Goal: Information Seeking & Learning: Learn about a topic

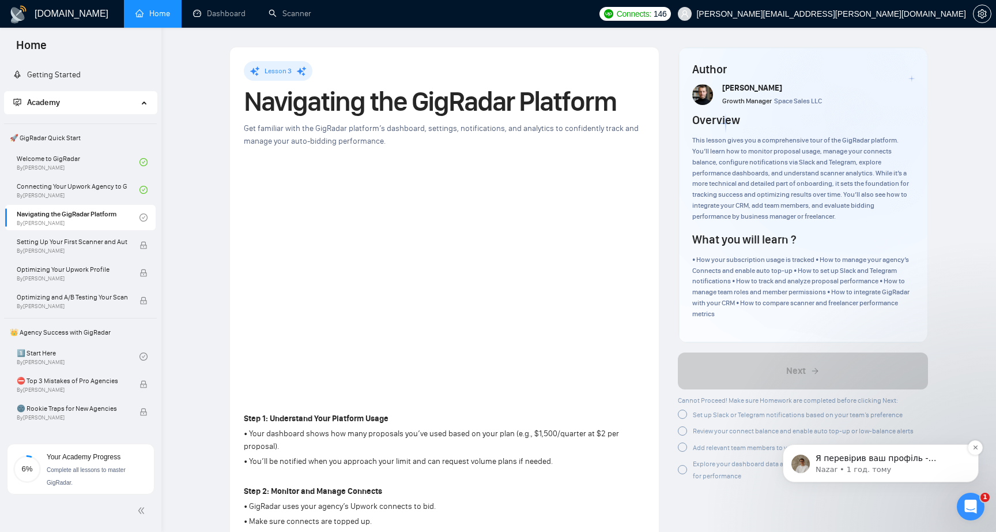
click at [861, 466] on p "Nazar • 1 год. тому" at bounding box center [890, 469] width 149 height 10
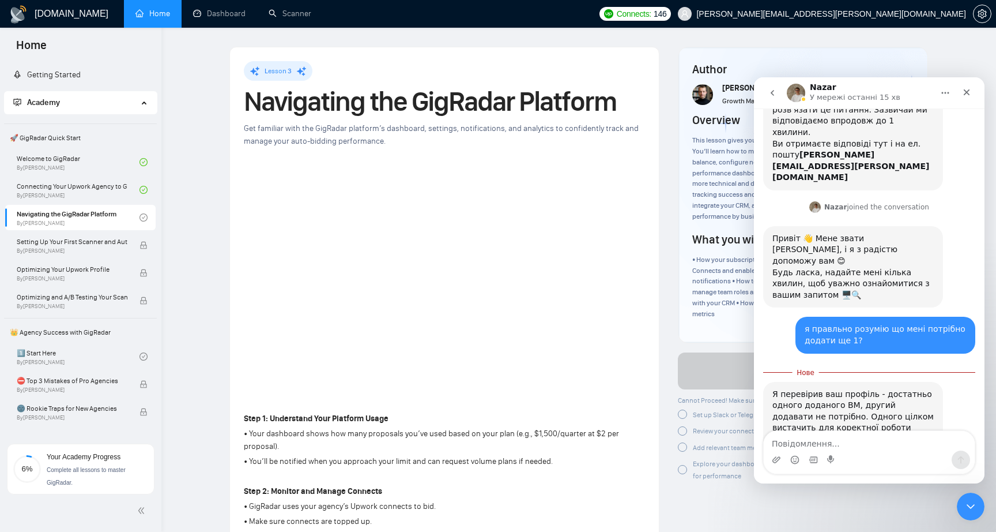
scroll to position [309, 0]
click at [844, 446] on textarea "Повідомлення..." at bounding box center [869, 441] width 211 height 20
type textarea "супер, дуже дякую!"
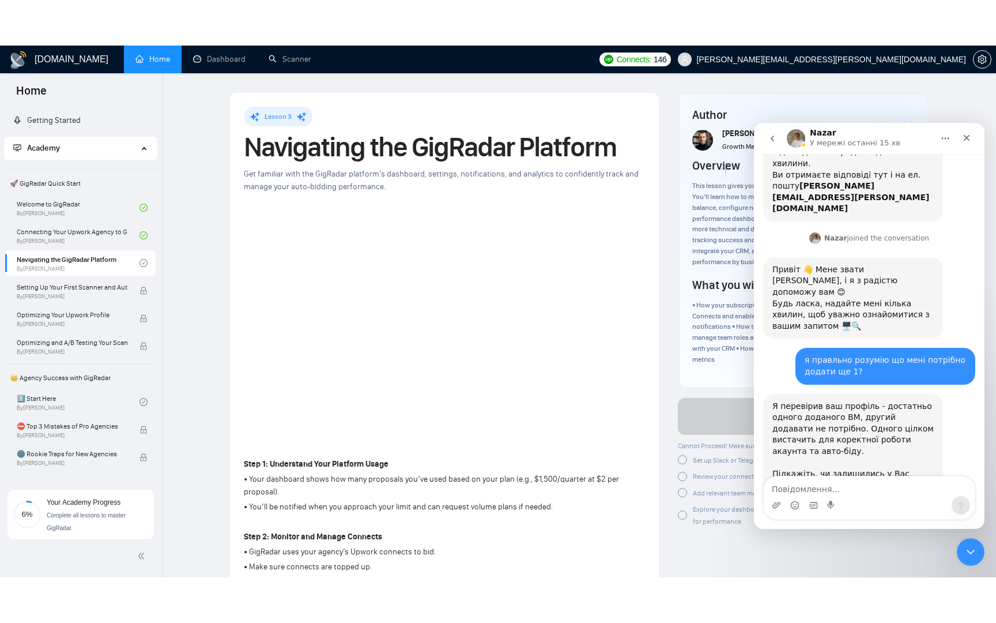
scroll to position [325, 0]
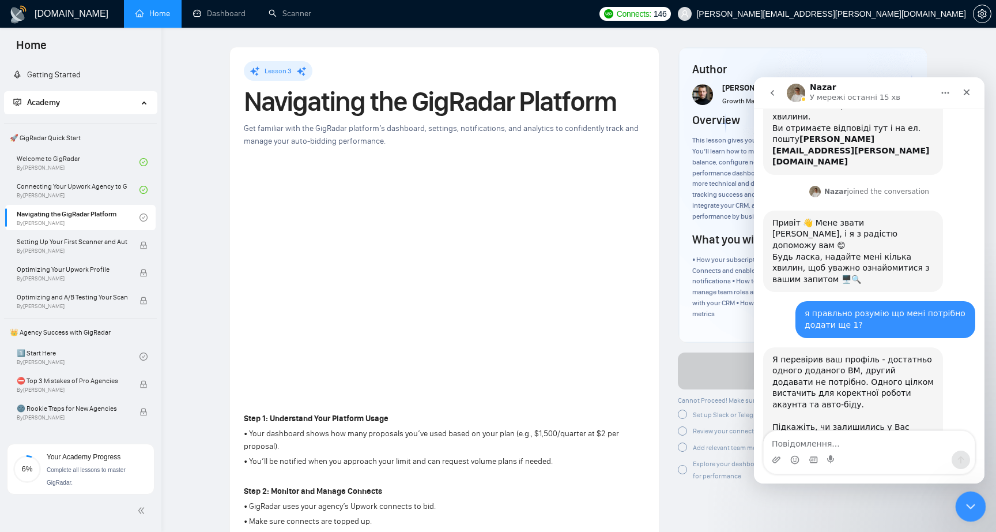
click at [965, 503] on icon "Закрити програму для спілкування Intercom" at bounding box center [969, 505] width 14 height 14
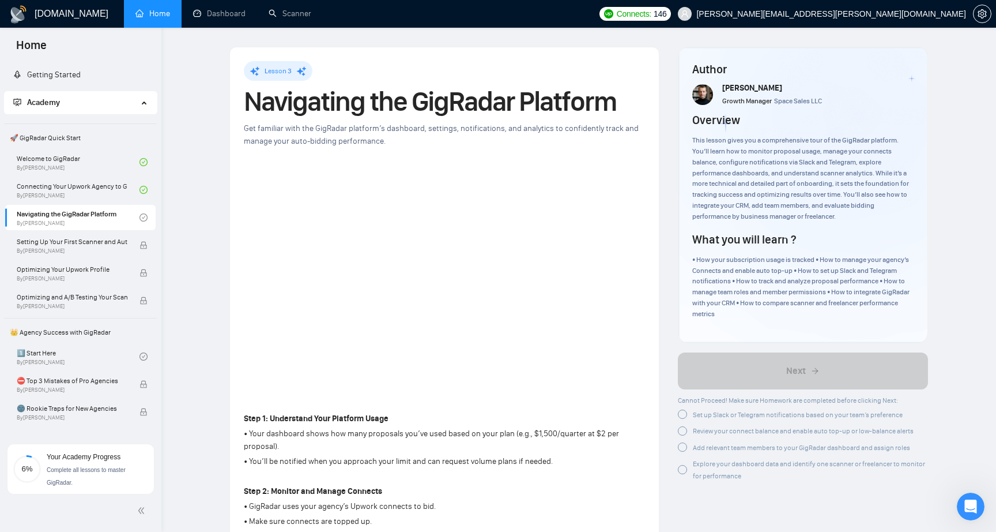
click at [984, 16] on icon "setting" at bounding box center [982, 13] width 9 height 9
click at [90, 214] on link "Navigating the GigRadar Platform By Vlad Timinsky" at bounding box center [78, 217] width 123 height 25
click at [988, 14] on span "setting" at bounding box center [982, 13] width 17 height 9
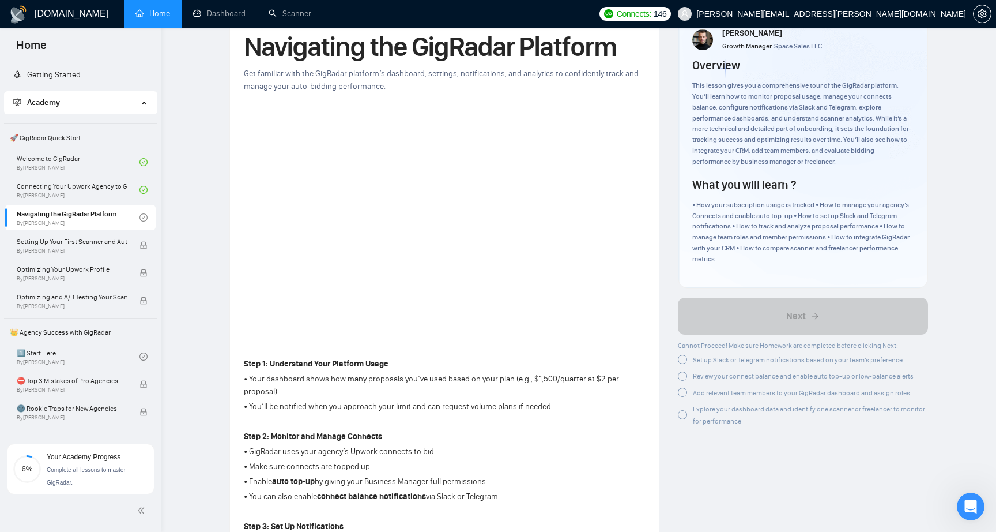
scroll to position [60, 0]
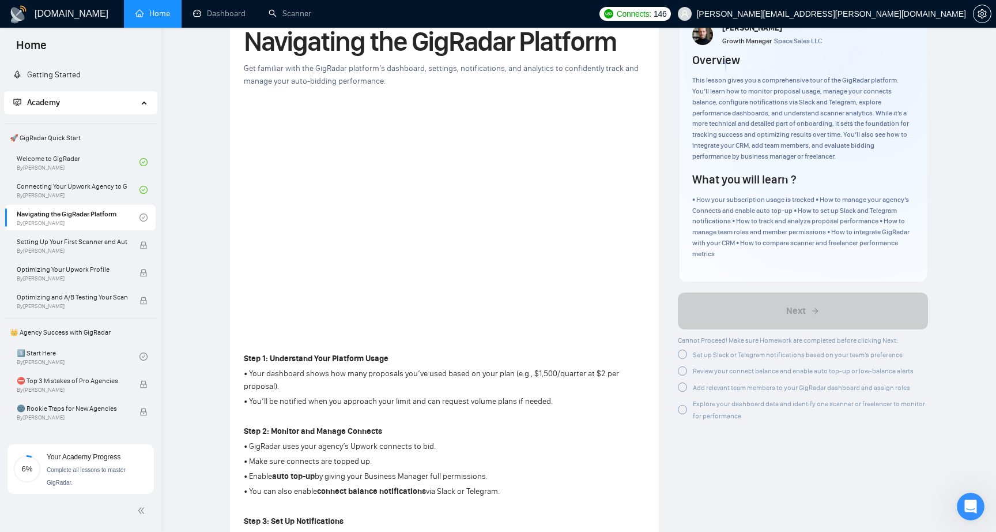
click at [681, 353] on div at bounding box center [682, 353] width 9 height 9
click at [685, 370] on div at bounding box center [682, 368] width 9 height 9
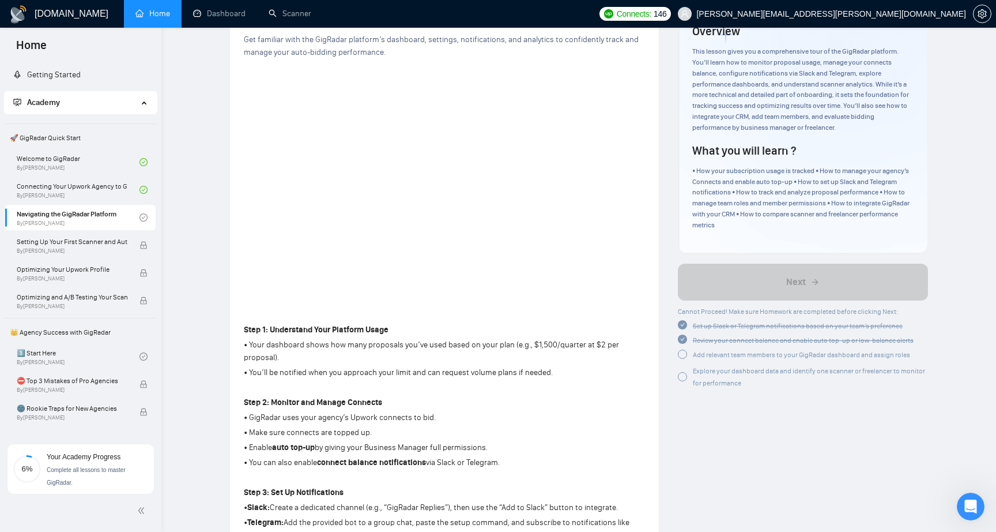
click at [683, 355] on div at bounding box center [682, 353] width 9 height 9
click at [682, 373] on div at bounding box center [682, 374] width 9 height 9
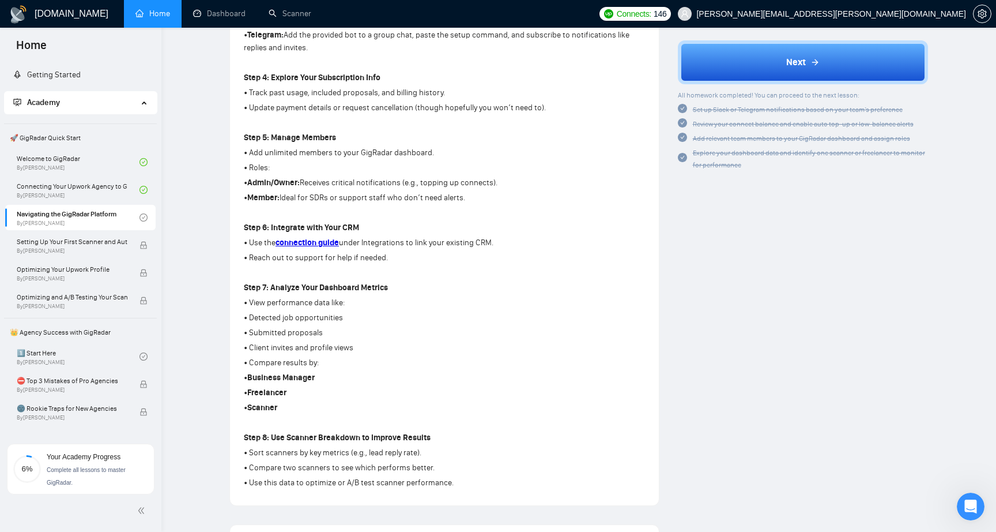
scroll to position [102, 0]
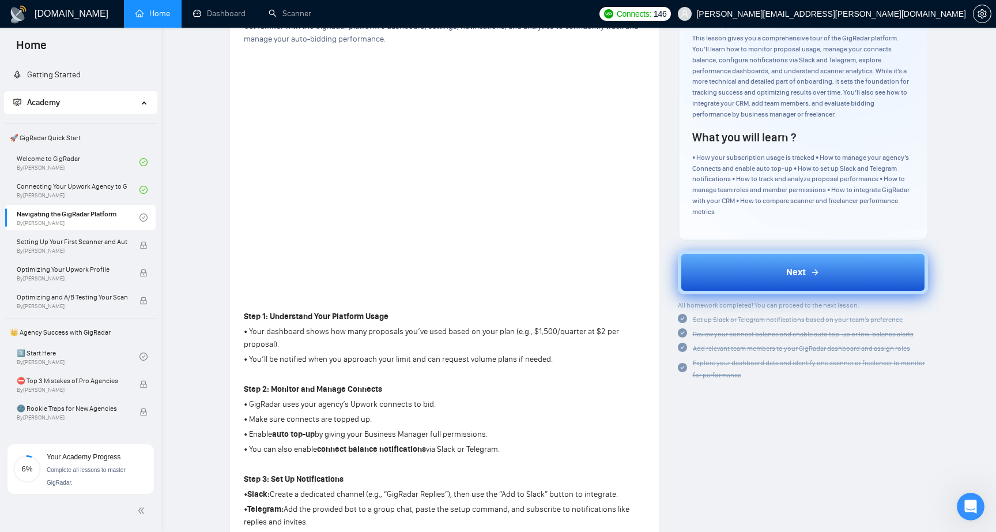
click at [785, 265] on button "Next" at bounding box center [803, 272] width 251 height 44
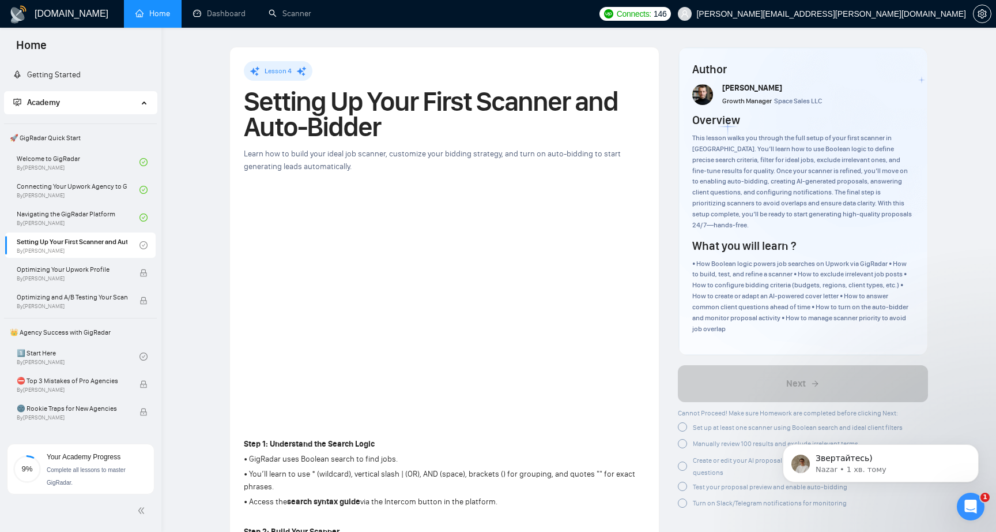
scroll to position [359, 0]
click at [877, 464] on p "Nazar • 1 хв. тому" at bounding box center [890, 469] width 149 height 10
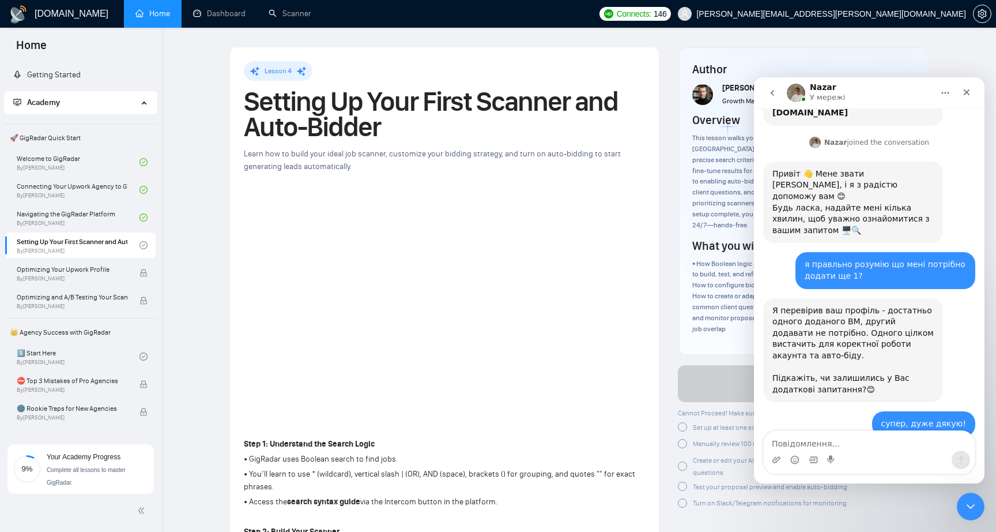
scroll to position [378, 0]
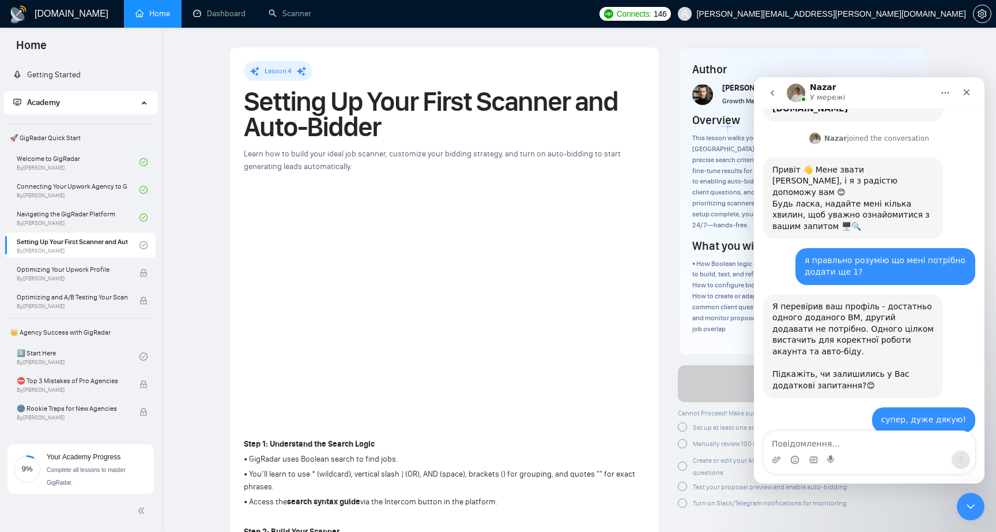
click at [807, 468] on div "Звертайтесь)" at bounding box center [800, 474] width 57 height 12
click at [850, 461] on div "Звертайтесь) Nazar • 1 хв. тому" at bounding box center [869, 486] width 212 height 51
click at [973, 509] on icon "Закрити програму для спілкування Intercom" at bounding box center [969, 505] width 14 height 14
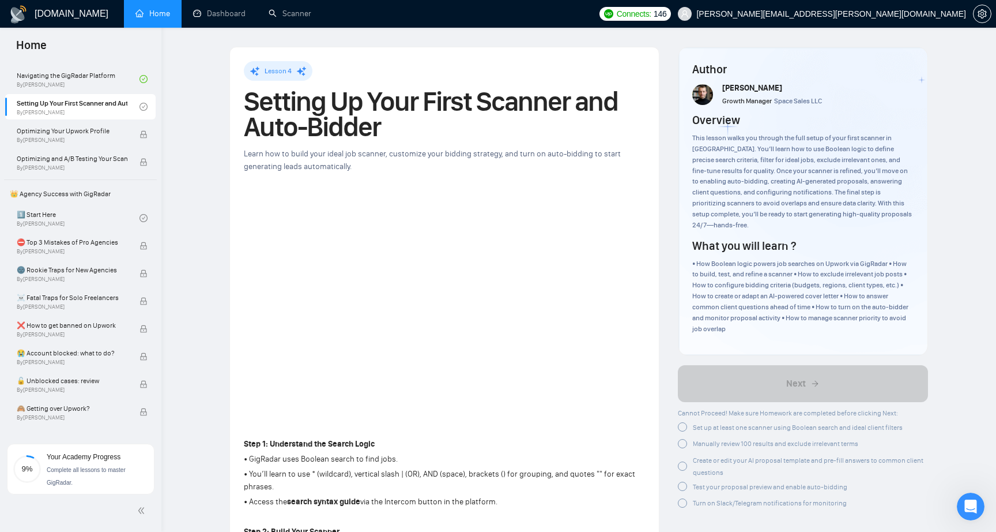
scroll to position [0, 0]
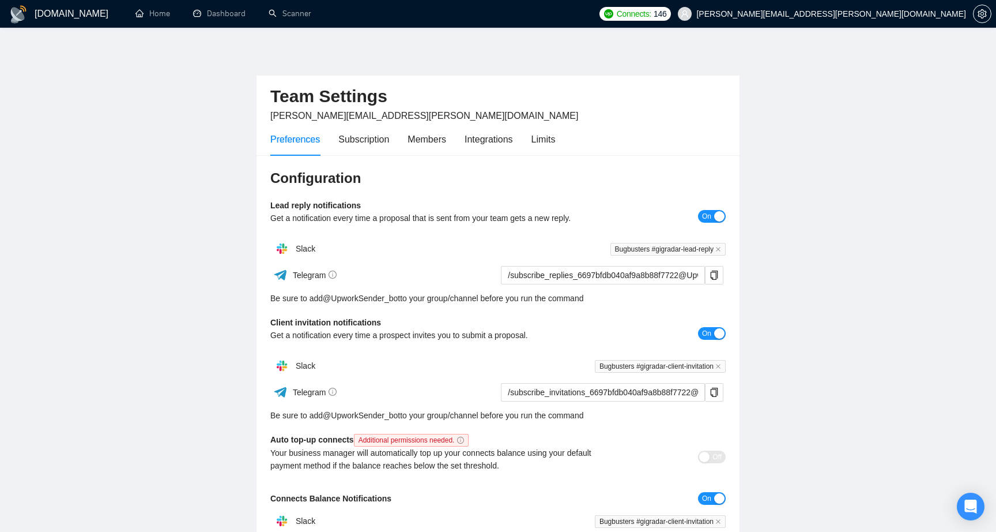
click at [153, 272] on main "Team Settings dorosh.oleksandr@gmail.com Preferences Subscription Members Integ…" at bounding box center [497, 350] width 959 height 608
click at [164, 316] on main "Team Settings dorosh.oleksandr@gmail.com Preferences Subscription Members Integ…" at bounding box center [497, 350] width 959 height 608
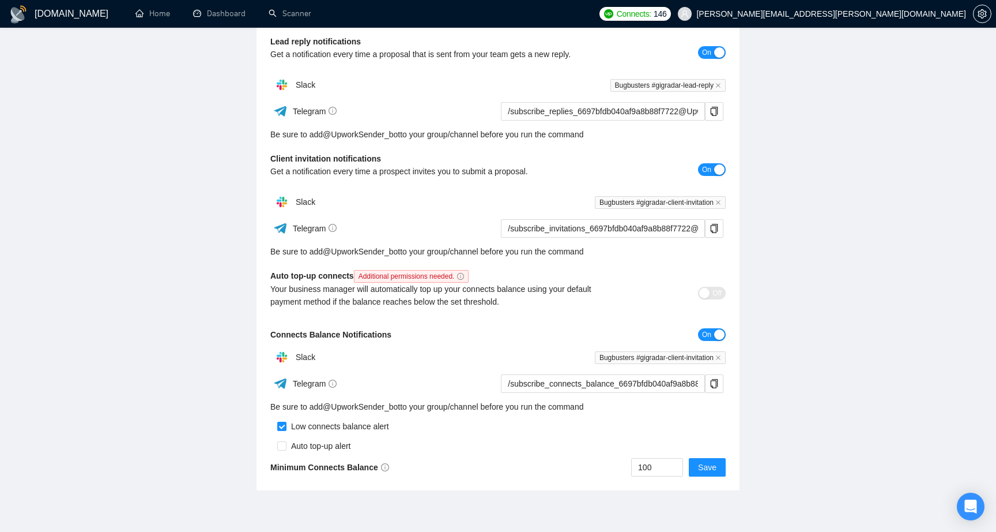
scroll to position [167, 0]
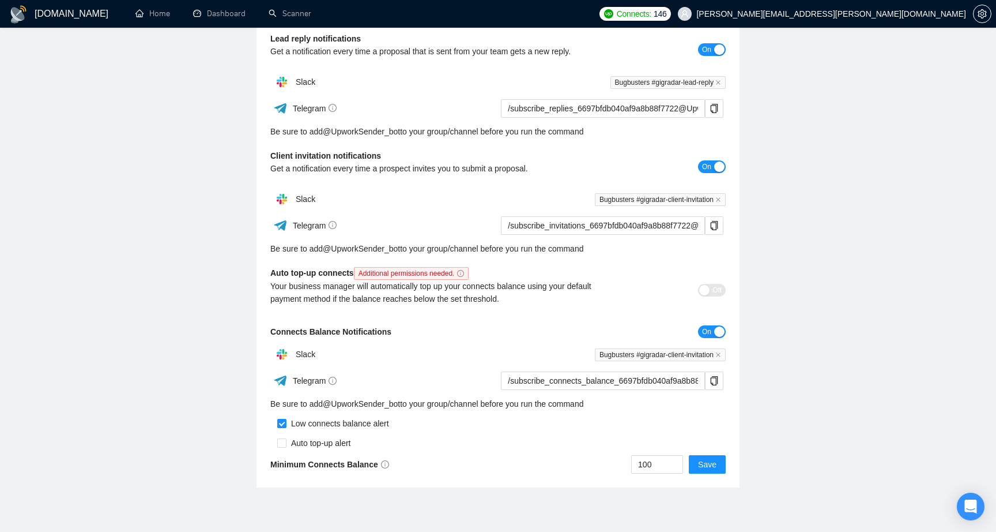
click at [210, 360] on main "Team Settings dorosh.oleksandr@gmail.com Preferences Subscription Members Integ…" at bounding box center [497, 184] width 959 height 608
click at [225, 389] on main "Team Settings dorosh.oleksandr@gmail.com Preferences Subscription Members Integ…" at bounding box center [497, 184] width 959 height 608
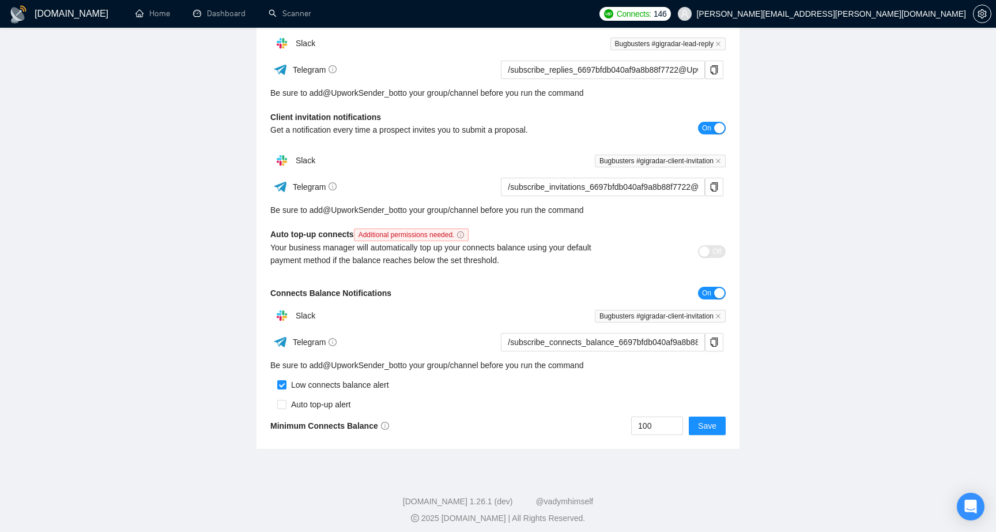
scroll to position [212, 0]
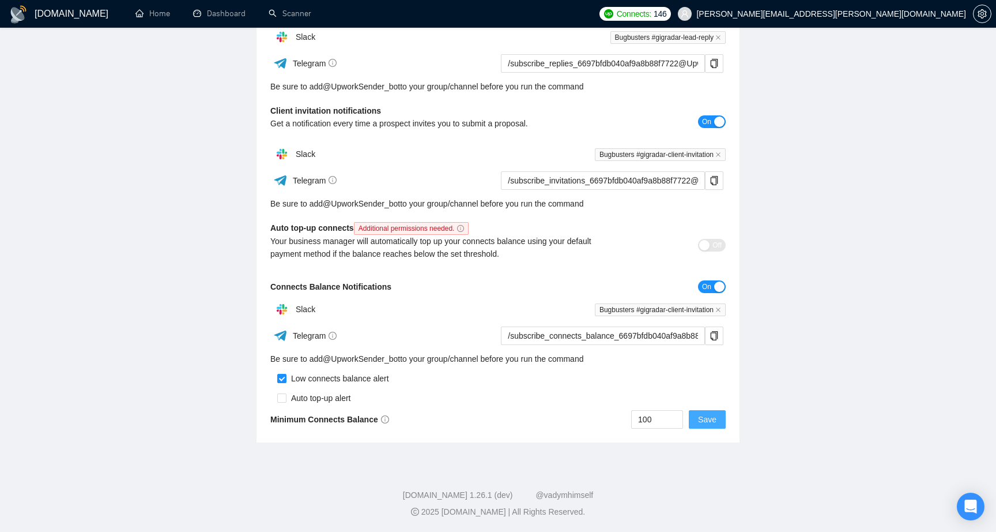
click at [708, 421] on span "Save" at bounding box center [707, 419] width 18 height 13
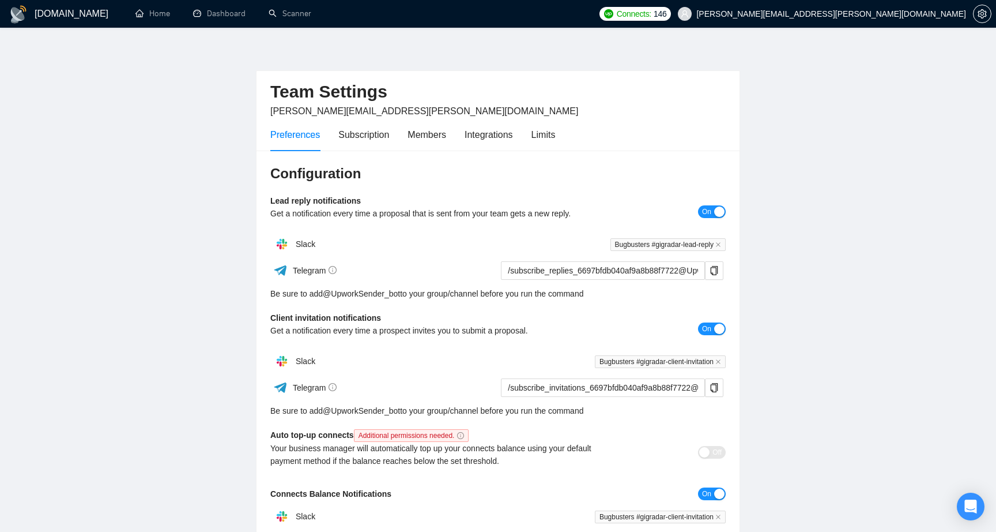
scroll to position [0, 0]
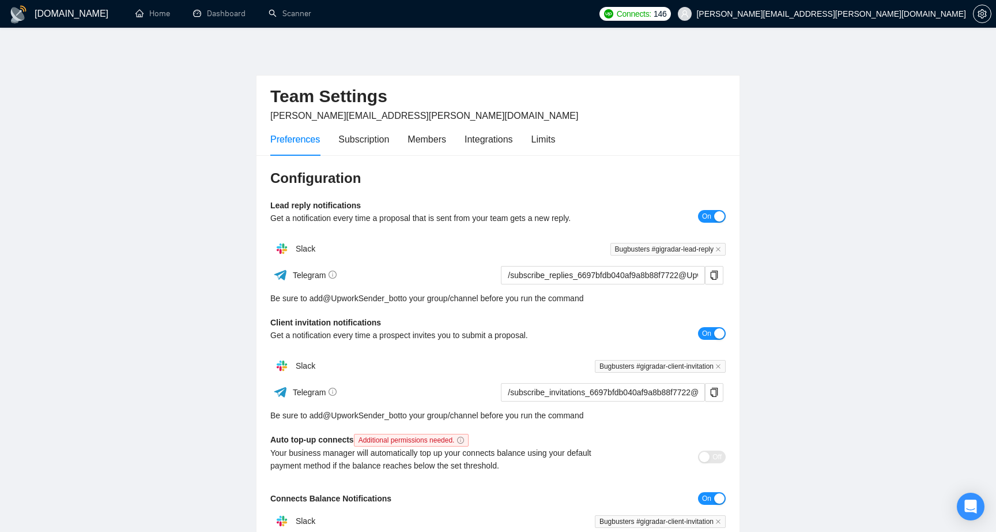
click at [223, 332] on main "Team Settings dorosh.oleksandr@gmail.com Preferences Subscription Members Integ…" at bounding box center [497, 350] width 959 height 608
click at [364, 140] on div "Subscription" at bounding box center [363, 139] width 51 height 14
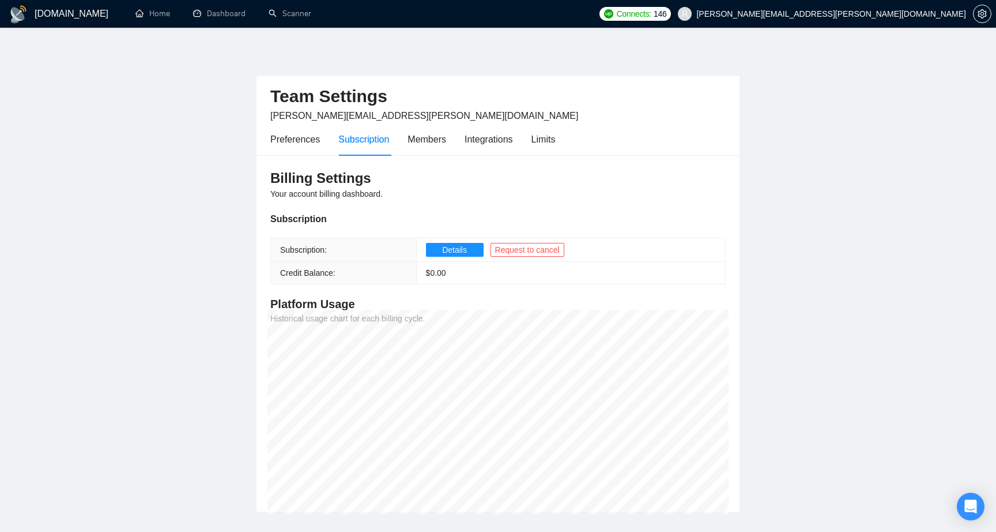
click at [444, 240] on td "Details Request to cancel" at bounding box center [570, 250] width 309 height 24
click at [445, 248] on span "Details" at bounding box center [454, 249] width 25 height 13
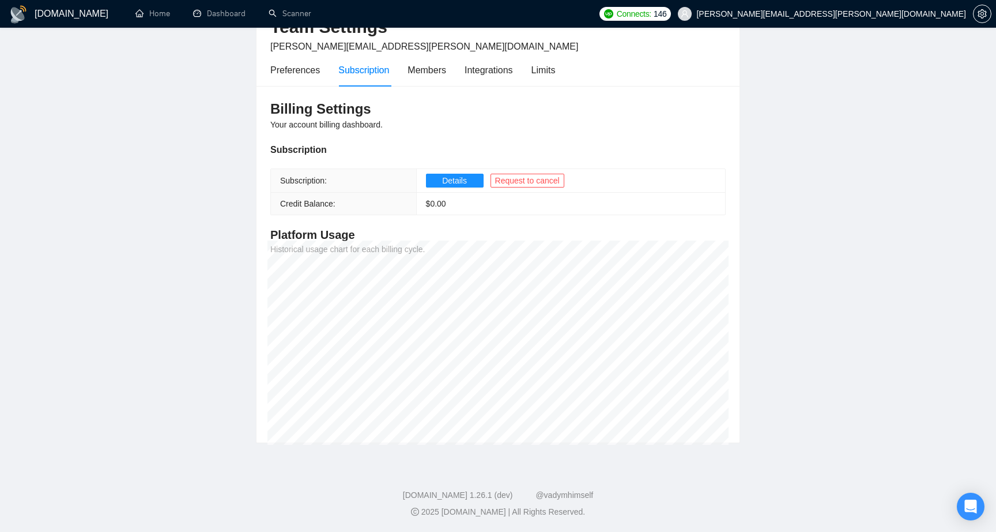
click at [169, 253] on main "Team Settings dorosh.oleksandr@gmail.com Preferences Subscription Members Integ…" at bounding box center [497, 210] width 959 height 466
click at [179, 269] on main "Team Settings dorosh.oleksandr@gmail.com Preferences Subscription Members Integ…" at bounding box center [497, 210] width 959 height 466
click at [440, 70] on div "Members" at bounding box center [427, 70] width 39 height 14
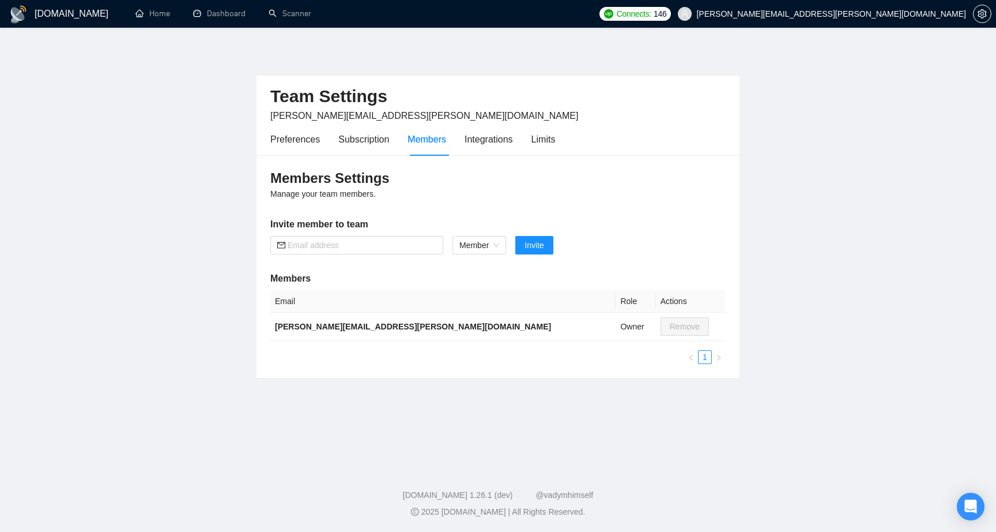
click at [179, 294] on main "Team Settings dorosh.oleksandr@gmail.com Preferences Subscription Members Integ…" at bounding box center [497, 244] width 959 height 397
click at [200, 337] on main "Team Settings dorosh.oleksandr@gmail.com Preferences Subscription Members Integ…" at bounding box center [497, 244] width 959 height 397
click at [483, 134] on div "Integrations" at bounding box center [489, 139] width 48 height 14
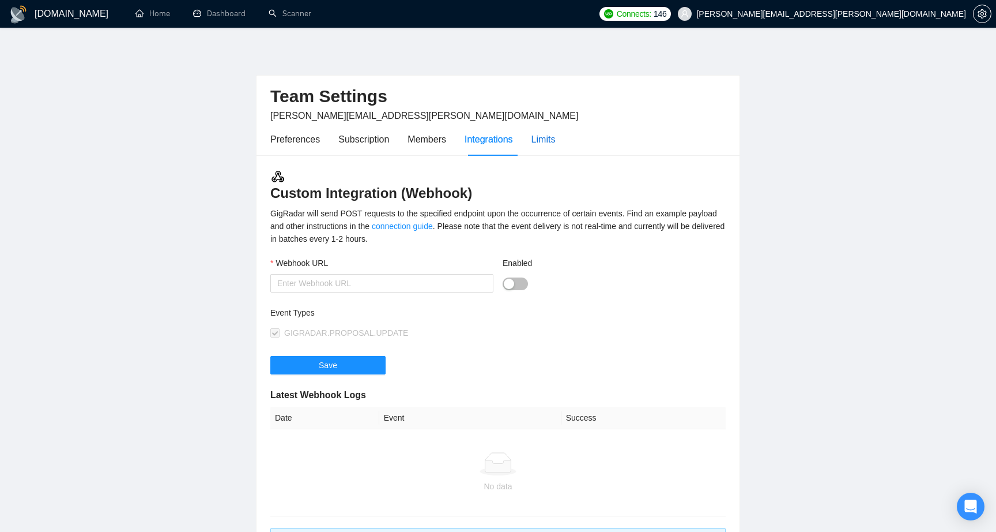
click at [542, 134] on div "Limits" at bounding box center [544, 139] width 24 height 14
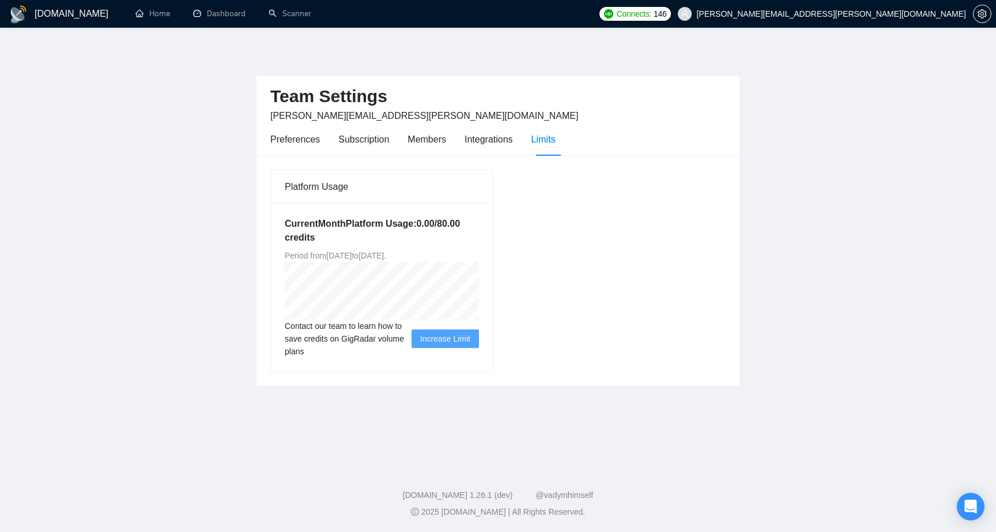
click at [213, 285] on main "Team Settings dorosh.oleksandr@gmail.com Preferences Subscription Members Integ…" at bounding box center [497, 244] width 959 height 397
click at [213, 244] on main "Team Settings dorosh.oleksandr@gmail.com Preferences Subscription Members Integ…" at bounding box center [497, 244] width 959 height 397
click at [311, 139] on div "Preferences" at bounding box center [295, 139] width 50 height 14
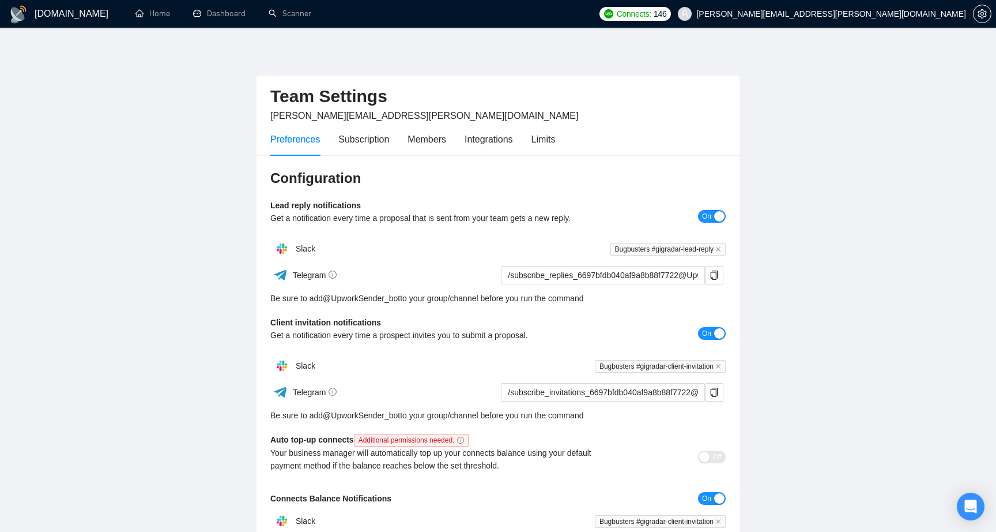
click at [183, 267] on main "Team Settings dorosh.oleksandr@gmail.com Preferences Subscription Members Integ…" at bounding box center [497, 350] width 959 height 608
click at [200, 306] on main "Team Settings dorosh.oleksandr@gmail.com Preferences Subscription Members Integ…" at bounding box center [497, 350] width 959 height 608
click at [217, 18] on link "Dashboard" at bounding box center [219, 14] width 52 height 10
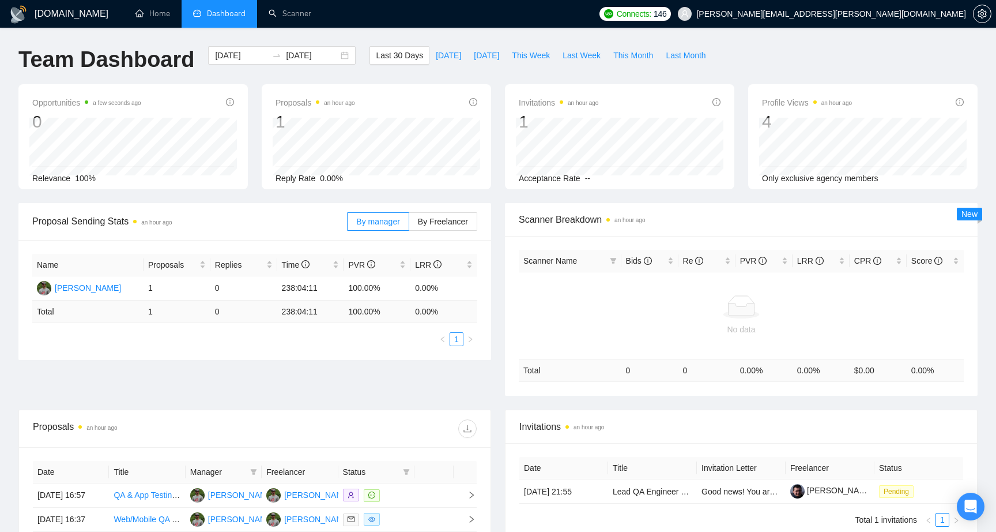
click at [496, 229] on div "Proposal Sending Stats an hour ago By manager By Freelancer Name Proposals Repl…" at bounding box center [255, 281] width 487 height 157
click at [496, 247] on div "Proposal Sending Stats an hour ago By manager By Freelancer Name Proposals Repl…" at bounding box center [255, 281] width 487 height 157
click at [643, 53] on span "This Month" at bounding box center [633, 55] width 40 height 13
type input "2025-09-01"
type input "2025-09-30"
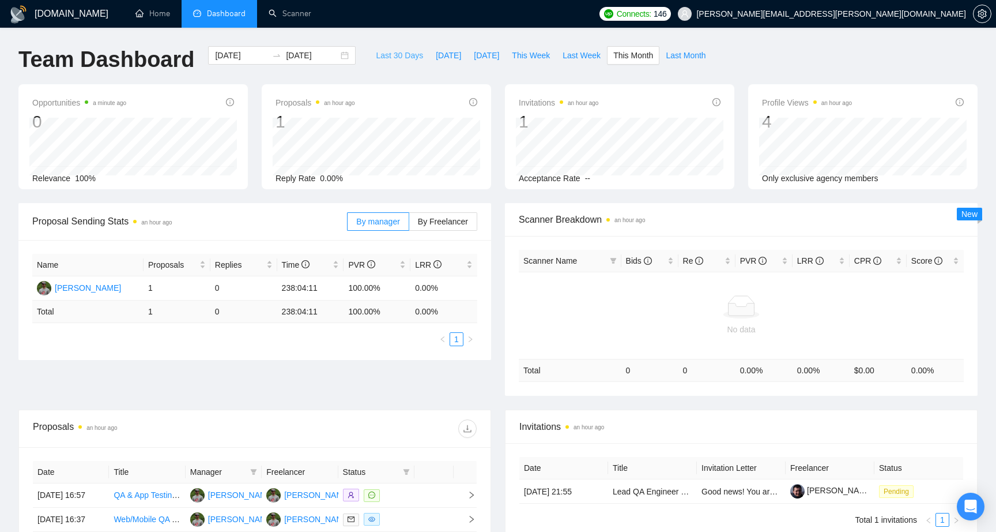
click at [387, 51] on span "Last 30 Days" at bounding box center [399, 55] width 47 height 13
type input "[DATE]"
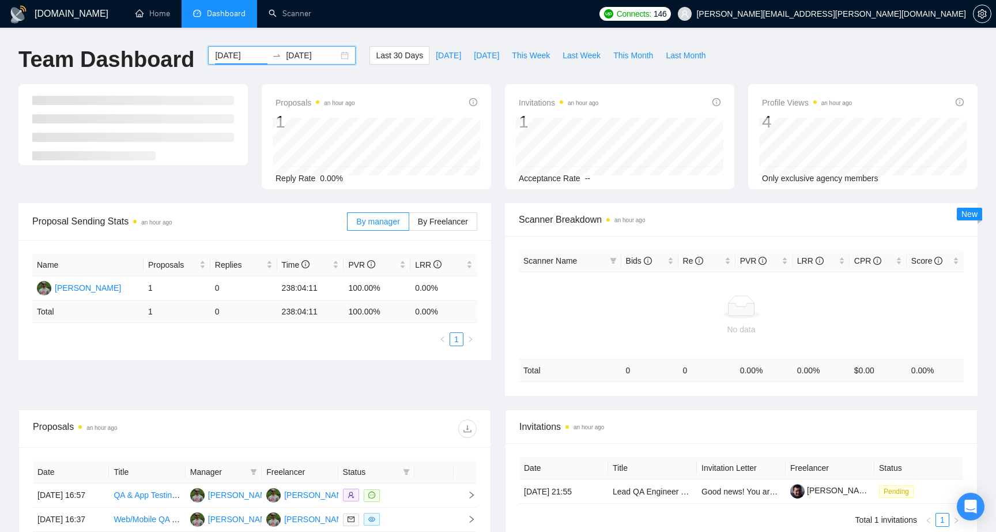
click at [234, 54] on input "[DATE]" at bounding box center [241, 55] width 52 height 13
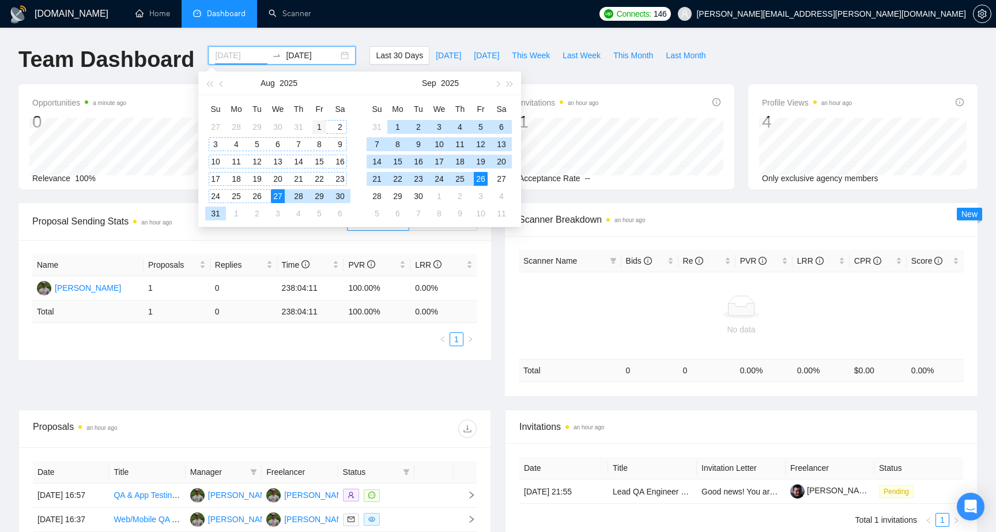
type input "2025-08-01"
click at [316, 120] on div "1" at bounding box center [319, 127] width 14 height 14
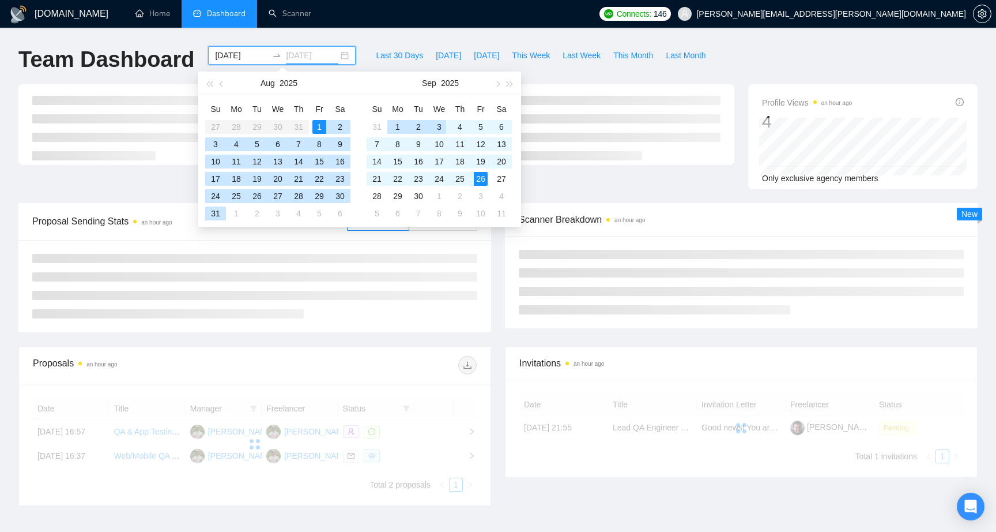
type input "[DATE]"
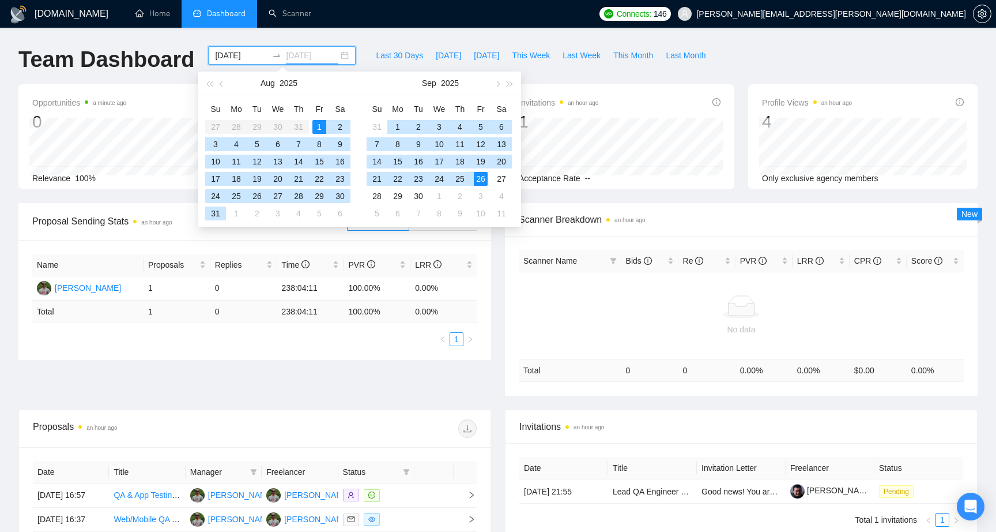
click at [484, 179] on div "26" at bounding box center [481, 179] width 14 height 14
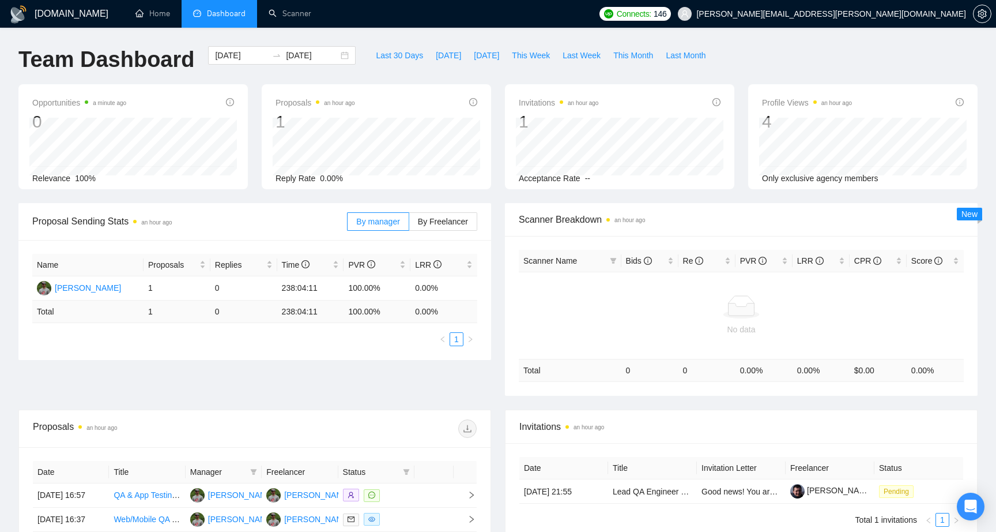
click at [498, 257] on div "Scanner Breakdown an hour ago Scanner Name Bids Re PVR LRR CPR Score No data To…" at bounding box center [741, 299] width 487 height 193
click at [378, 58] on span "Last 30 Days" at bounding box center [399, 55] width 47 height 13
type input "[DATE]"
click at [435, 221] on span "By Freelancer" at bounding box center [443, 221] width 50 height 9
click at [409, 224] on input "By Freelancer" at bounding box center [409, 224] width 0 height 0
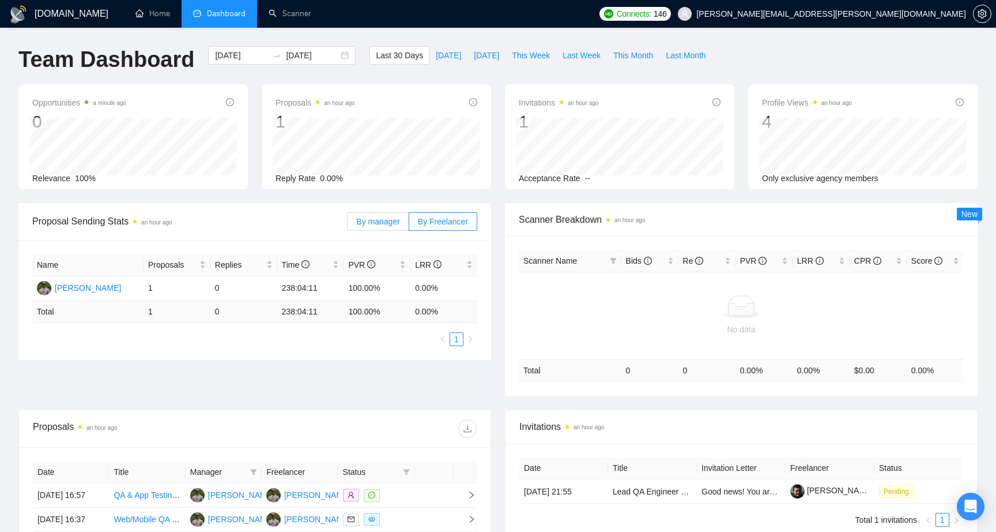
click at [376, 222] on span "By manager" at bounding box center [377, 221] width 43 height 9
click at [348, 224] on input "By manager" at bounding box center [348, 224] width 0 height 0
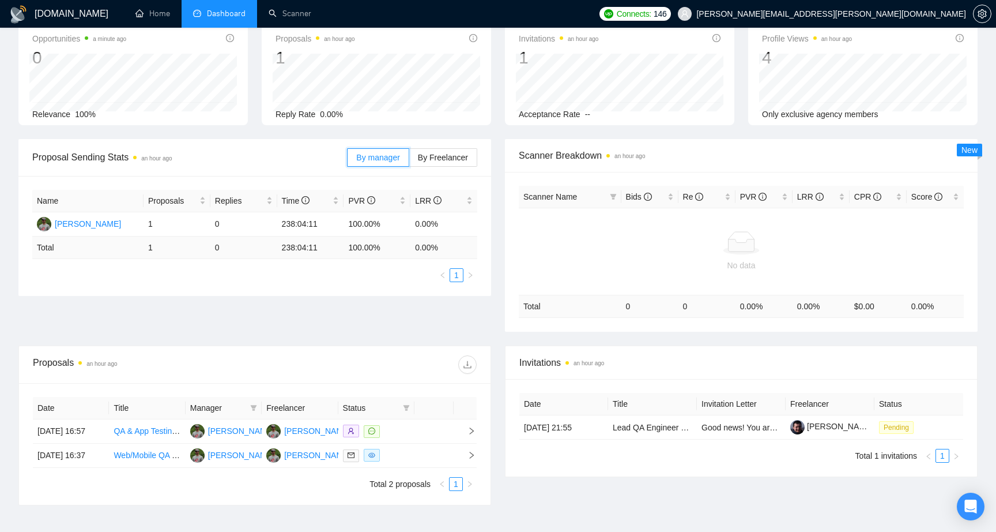
scroll to position [118, 0]
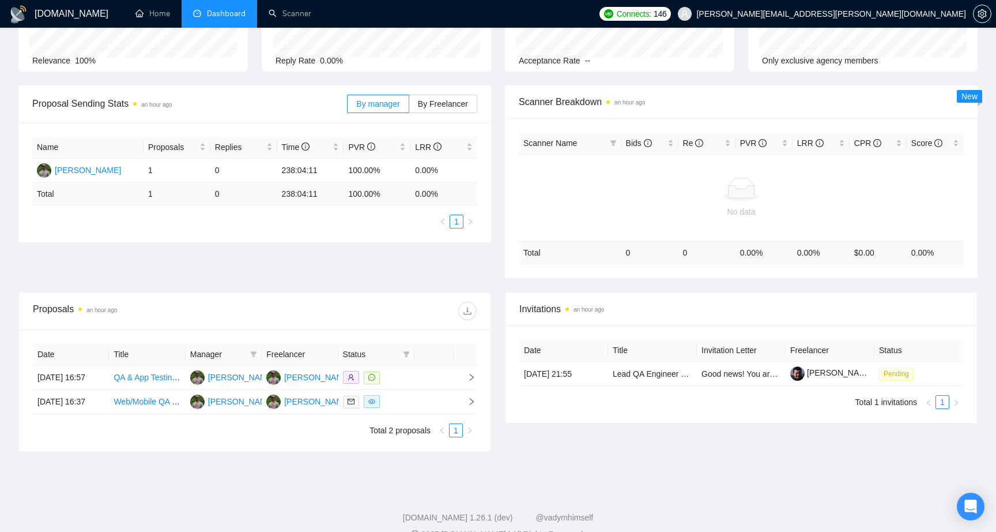
click at [519, 442] on div "Invitations an hour ago Date Title Invitation Letter Freelancer Status 25 Sep, …" at bounding box center [741, 372] width 487 height 160
click at [556, 451] on div "Invitations an hour ago Date Title Invitation Letter Freelancer Status 25 Sep, …" at bounding box center [741, 372] width 487 height 160
drag, startPoint x: 499, startPoint y: 290, endPoint x: 492, endPoint y: 277, distance: 14.4
click at [492, 277] on div "Proposal Sending Stats an hour ago By manager By Freelancer Name Proposals Repl…" at bounding box center [498, 188] width 973 height 206
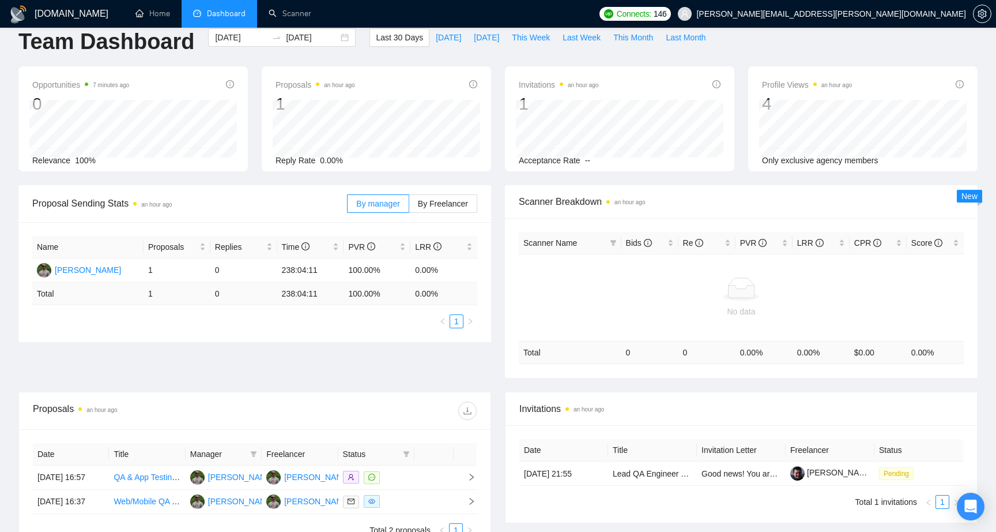
scroll to position [0, 0]
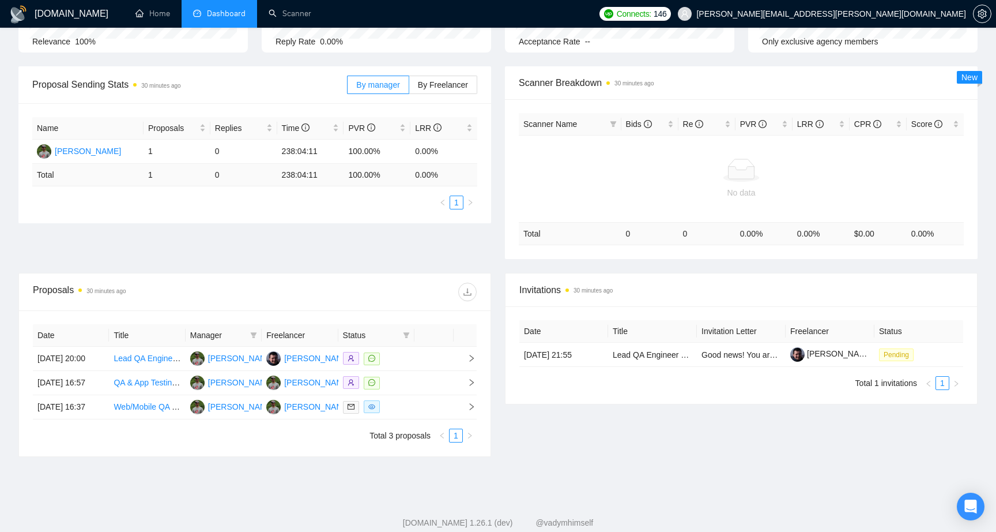
scroll to position [140, 0]
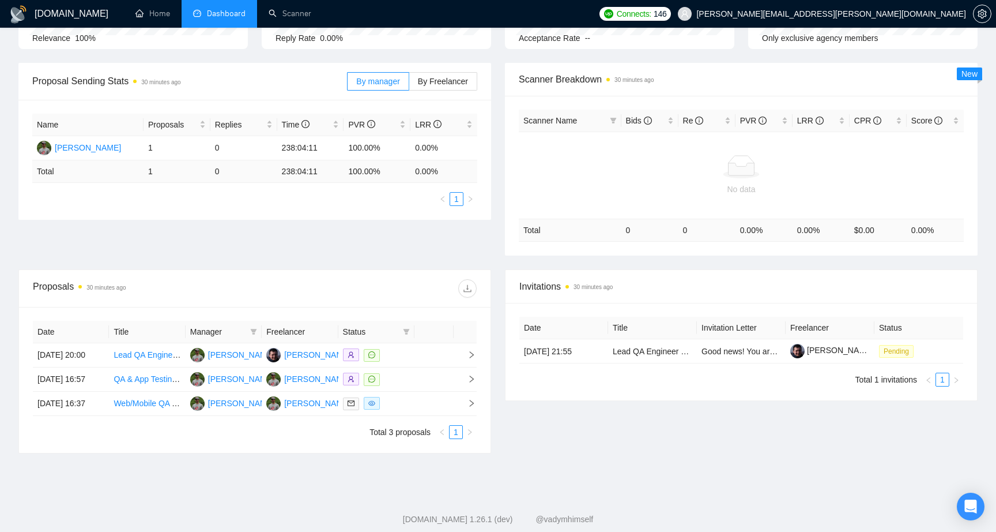
click at [501, 262] on div "Proposal Sending Stats 30 minutes ago By manager By Freelancer Name Proposals R…" at bounding box center [498, 166] width 973 height 206
click at [499, 262] on div "Proposal Sending Stats 30 minutes ago By manager By Freelancer Name Proposals R…" at bounding box center [498, 166] width 973 height 206
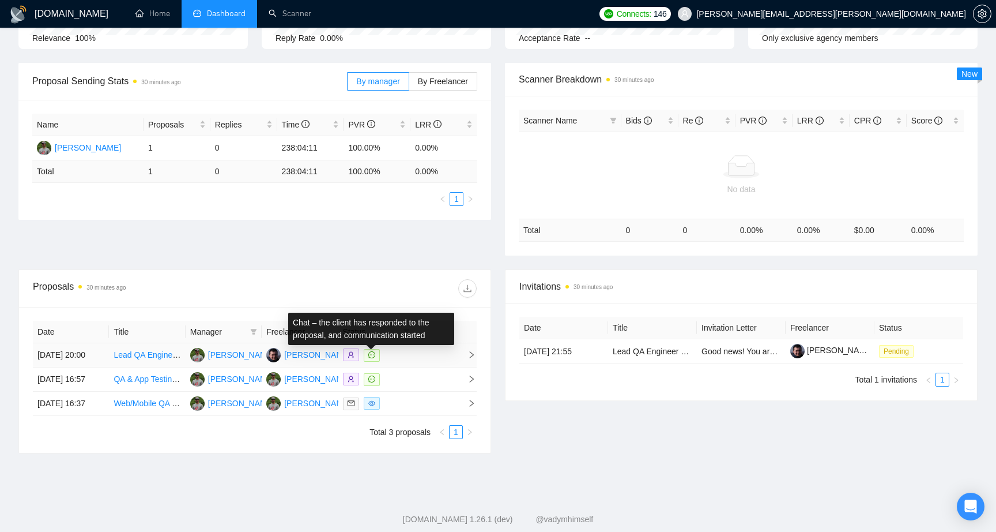
click at [370, 358] on icon "message" at bounding box center [371, 354] width 7 height 7
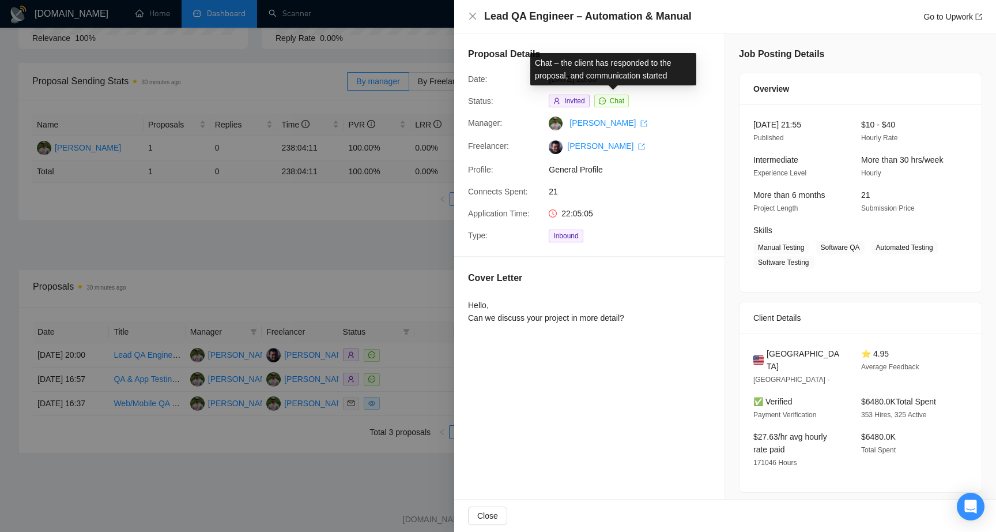
click at [620, 102] on span "Chat" at bounding box center [617, 101] width 14 height 8
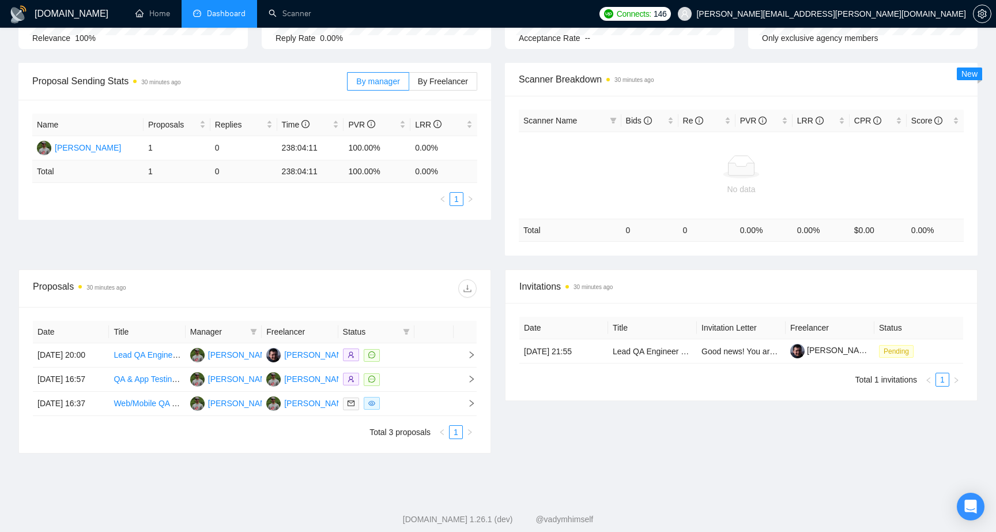
click at [499, 267] on div "Proposal Sending Stats 30 minutes ago By manager By Freelancer Name Proposals R…" at bounding box center [498, 166] width 973 height 206
click at [485, 253] on div "Proposal Sending Stats an hour ago By manager By Freelancer Name Proposals Repl…" at bounding box center [498, 166] width 973 height 206
click at [487, 240] on div "Proposal Sending Stats an hour ago By manager By Freelancer Name Proposals Repl…" at bounding box center [498, 166] width 973 height 206
click at [494, 244] on div "Proposal Sending Stats an hour ago By manager By Freelancer Name Proposals Repl…" at bounding box center [498, 166] width 973 height 206
